Goal: Information Seeking & Learning: Learn about a topic

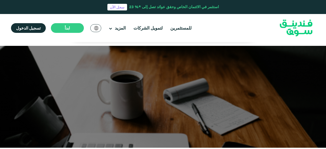
click at [150, 98] on div at bounding box center [163, 97] width 326 height 102
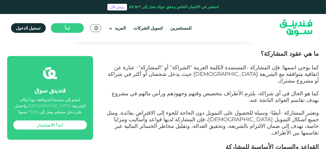
scroll to position [197, 0]
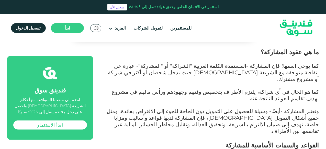
click at [180, 83] on p at bounding box center [212, 86] width 214 height 6
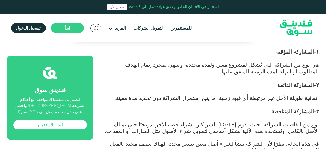
scroll to position [670, 0]
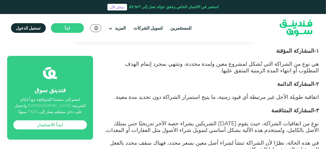
click at [177, 120] on span "نوع من اتفاقيات الشراكة، حيث يقوم [DATE] الشريكين بشراء حصة الآخر تدريجيًا حتى …" at bounding box center [212, 126] width 214 height 13
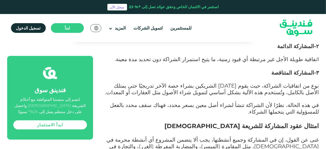
scroll to position [711, 0]
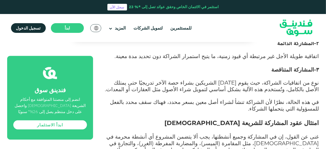
click at [177, 119] on h2 "امتثال عقود المشاركة للشريعة [DEMOGRAPHIC_DATA]" at bounding box center [212, 123] width 214 height 9
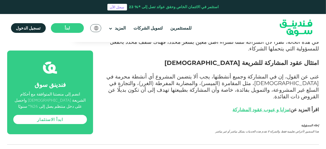
scroll to position [763, 0]
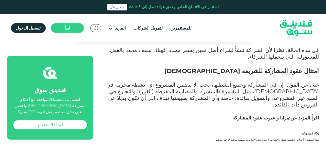
click at [280, 115] on link "مزايا و عيوب عقود المشاركة" at bounding box center [261, 118] width 57 height 6
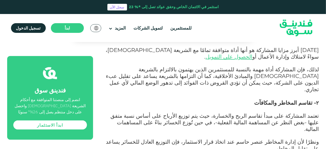
scroll to position [337, 0]
